Goal: Information Seeking & Learning: Compare options

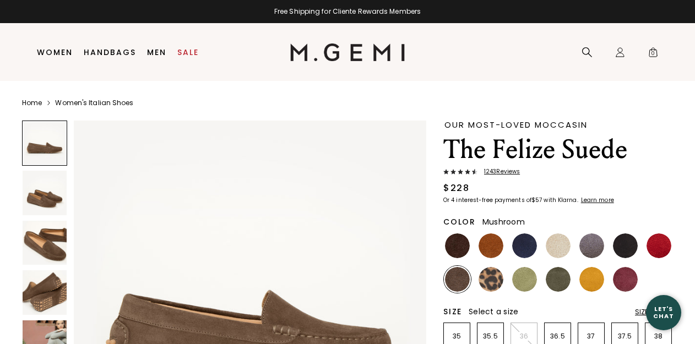
click at [495, 173] on span "1243 Review s" at bounding box center [498, 171] width 42 height 7
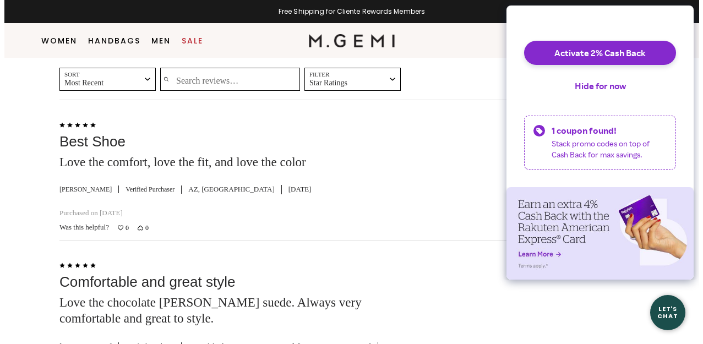
scroll to position [1801, 0]
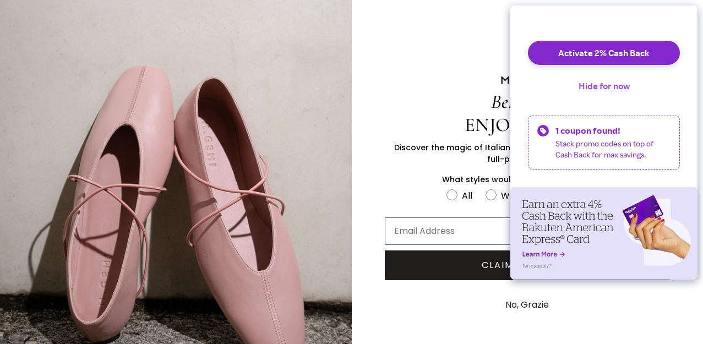
click at [608, 91] on button "Hide for now" at bounding box center [604, 86] width 69 height 24
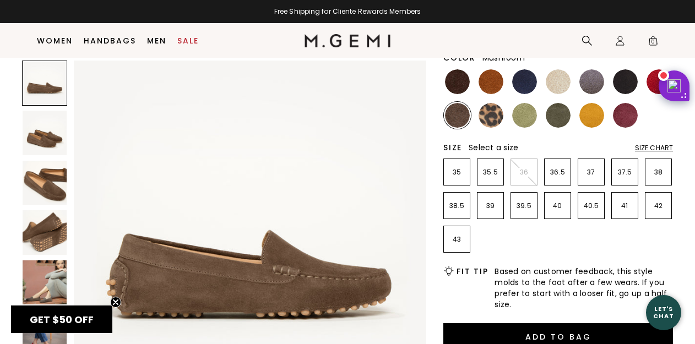
scroll to position [141, 0]
click at [51, 188] on img at bounding box center [45, 183] width 44 height 44
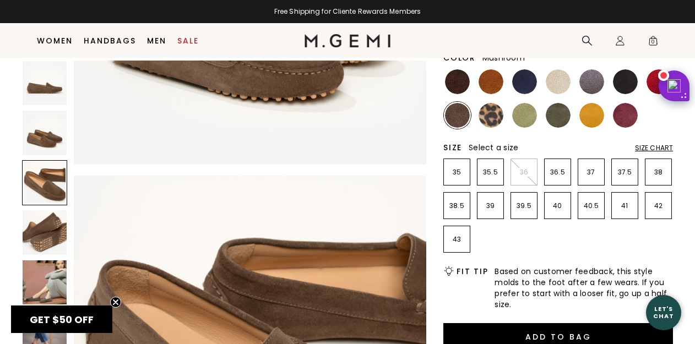
scroll to position [710, 0]
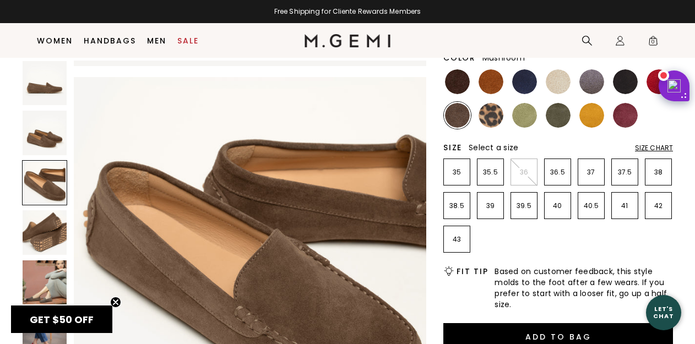
click at [59, 280] on img at bounding box center [45, 282] width 44 height 44
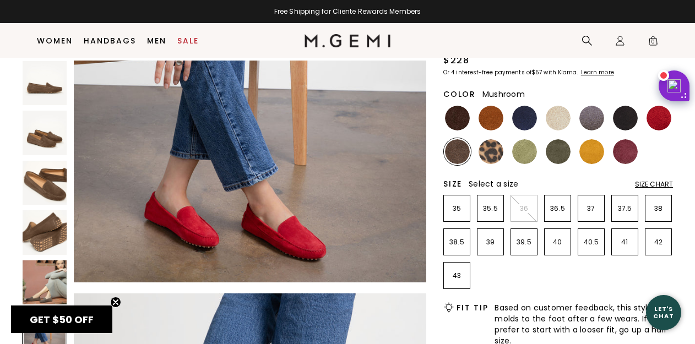
scroll to position [0, 0]
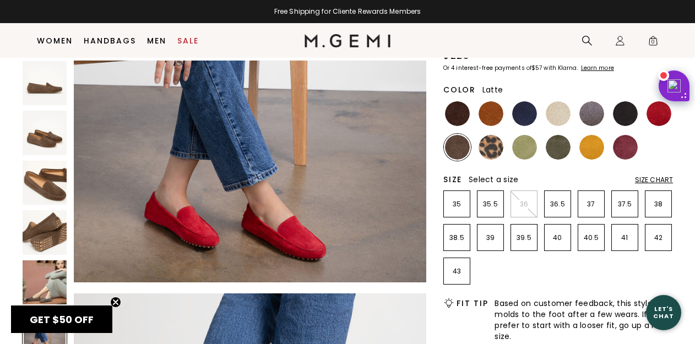
click at [559, 117] on img at bounding box center [558, 113] width 25 height 25
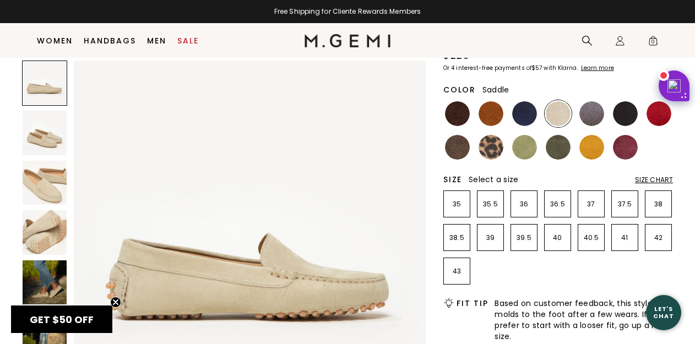
click at [486, 118] on img at bounding box center [491, 113] width 25 height 25
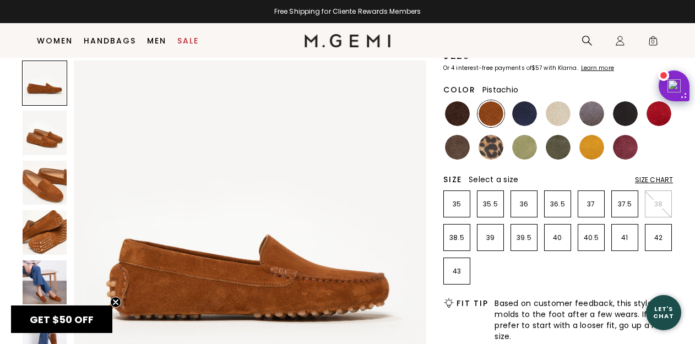
click at [523, 152] on img at bounding box center [524, 147] width 25 height 25
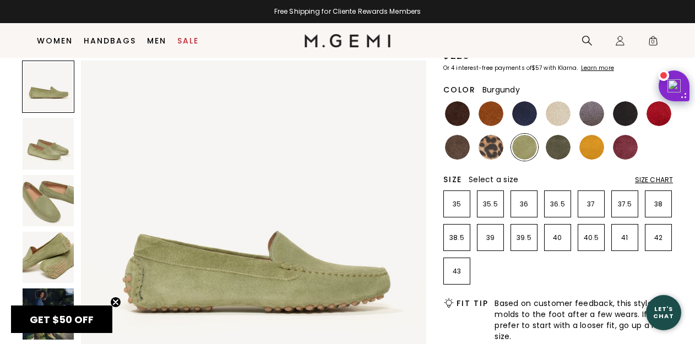
click at [628, 152] on img at bounding box center [625, 147] width 25 height 25
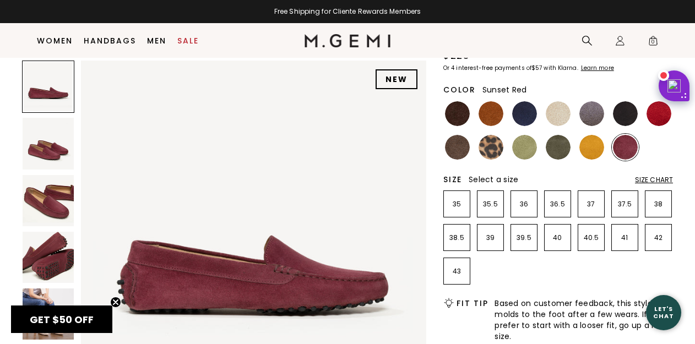
click at [660, 116] on img at bounding box center [658, 113] width 25 height 25
